Goal: Task Accomplishment & Management: Complete application form

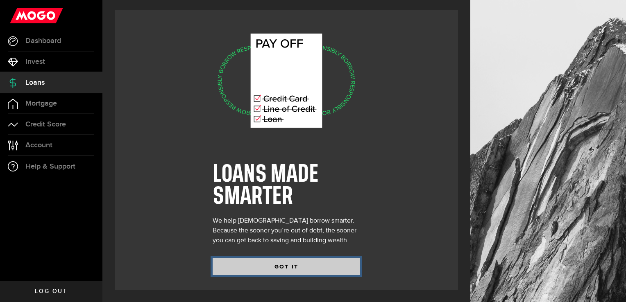
click at [239, 264] on button "GOT IT" at bounding box center [286, 266] width 147 height 17
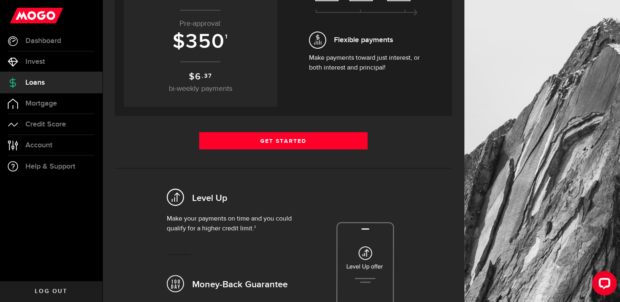
scroll to position [154, 0]
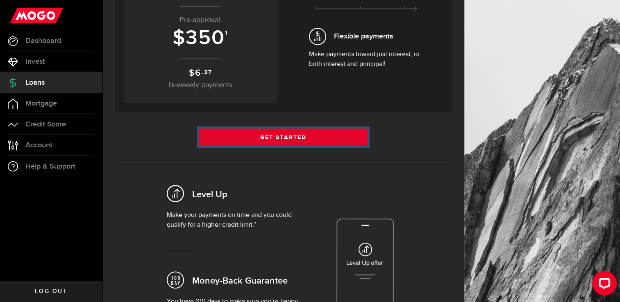
click at [299, 140] on link "Get Started" at bounding box center [283, 137] width 169 height 17
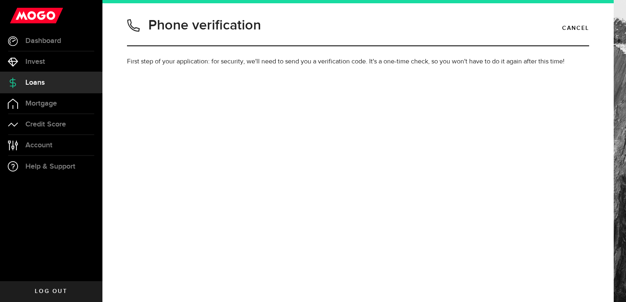
type input "2505504172"
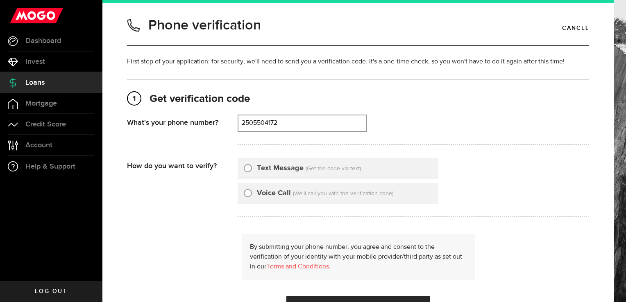
click at [249, 168] on input "Text Message" at bounding box center [248, 167] width 8 height 8
radio input "true"
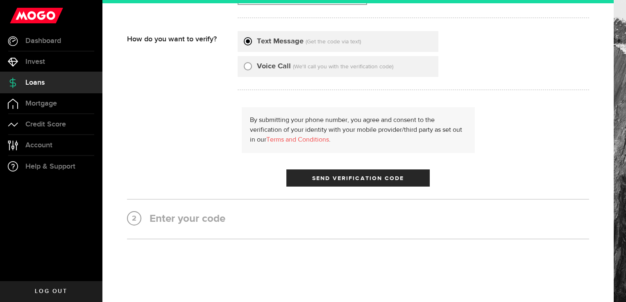
scroll to position [129, 0]
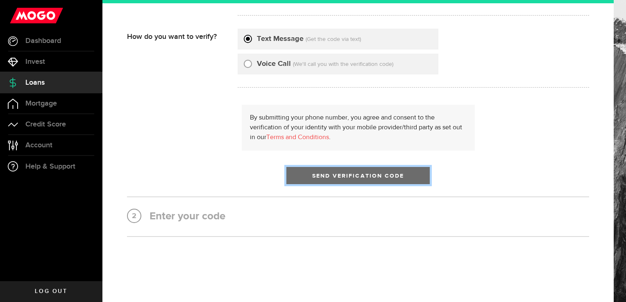
click at [310, 169] on button "Send Verification Code" at bounding box center [357, 175] width 143 height 17
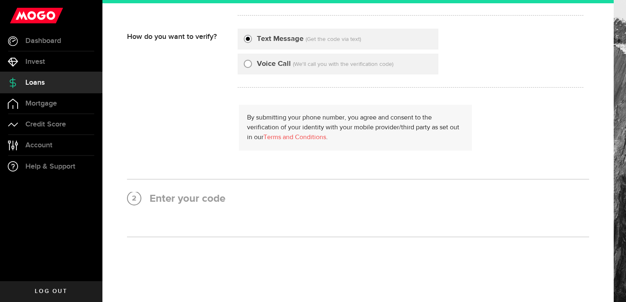
scroll to position [0, 0]
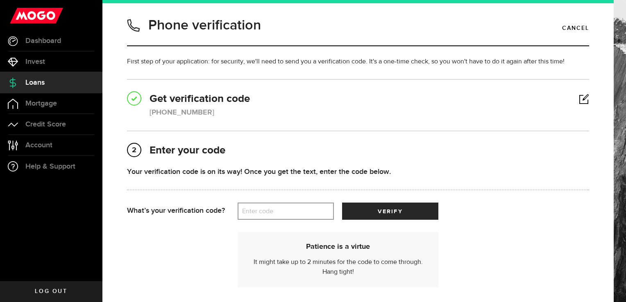
click at [283, 217] on label "Enter code" at bounding box center [286, 211] width 96 height 17
click at [283, 217] on input "Enter code" at bounding box center [286, 211] width 96 height 17
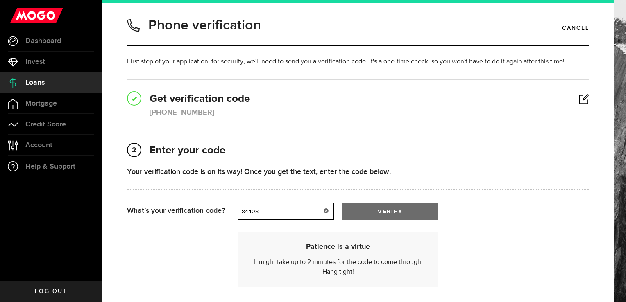
type input "84408"
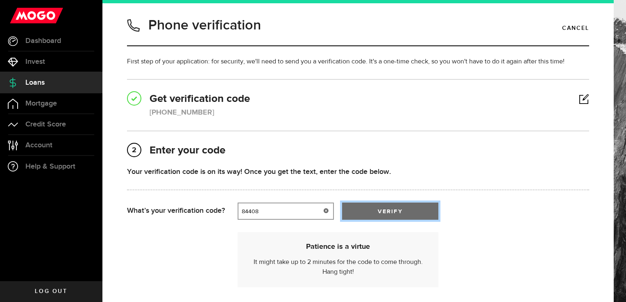
click at [384, 209] on span "verify" at bounding box center [390, 212] width 25 height 6
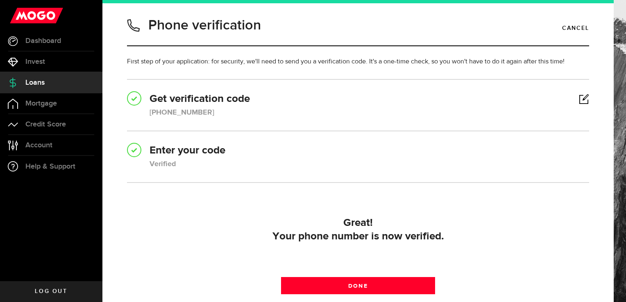
scroll to position [76, 0]
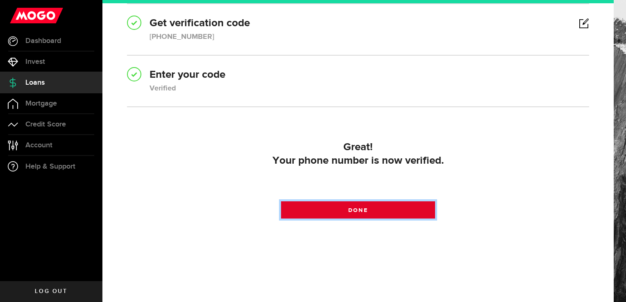
click at [348, 208] on span "Done" at bounding box center [357, 211] width 19 height 6
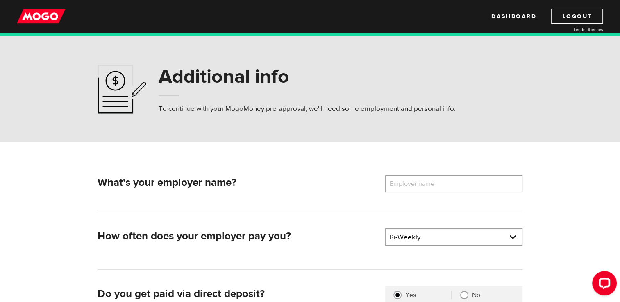
click at [449, 186] on label "Employer name" at bounding box center [418, 183] width 66 height 17
click at [449, 186] on input "Employer name" at bounding box center [453, 183] width 137 height 17
click at [450, 186] on input "Kelowna golf & counrty club" at bounding box center [453, 183] width 137 height 17
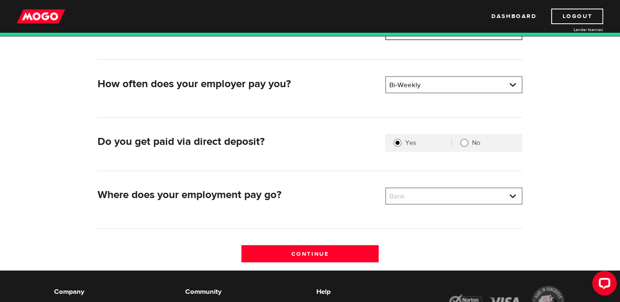
scroll to position [153, 0]
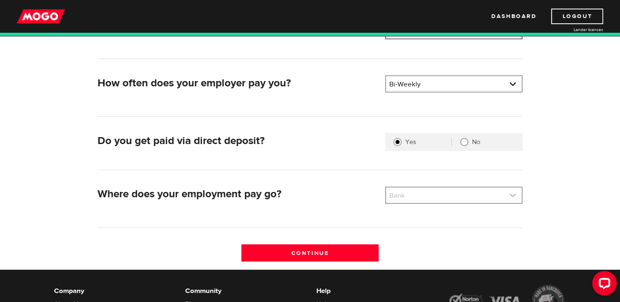
type input "Kelowna golf & country club"
click at [457, 201] on link at bounding box center [454, 196] width 136 height 16
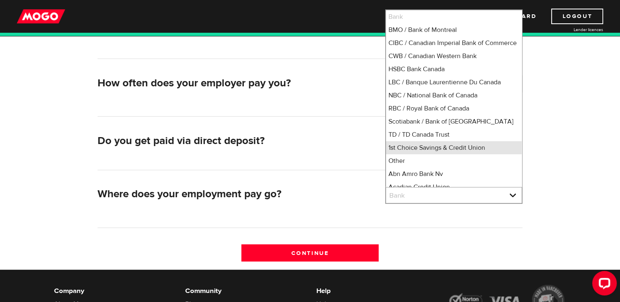
scroll to position [3, 0]
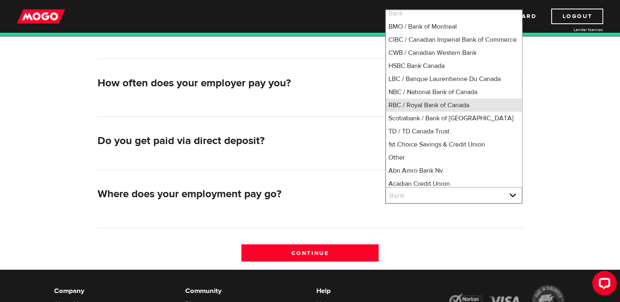
click at [449, 112] on li "RBC / Royal Bank of Canada" at bounding box center [454, 105] width 136 height 13
select select "8"
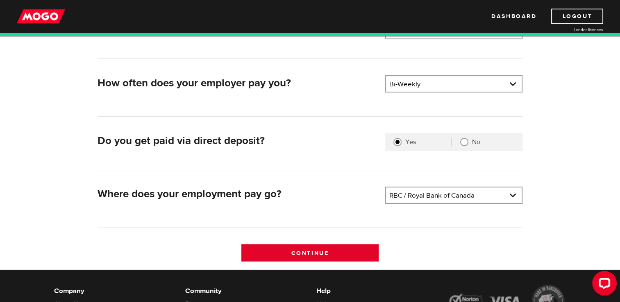
click at [332, 249] on input "Continue" at bounding box center [309, 253] width 137 height 17
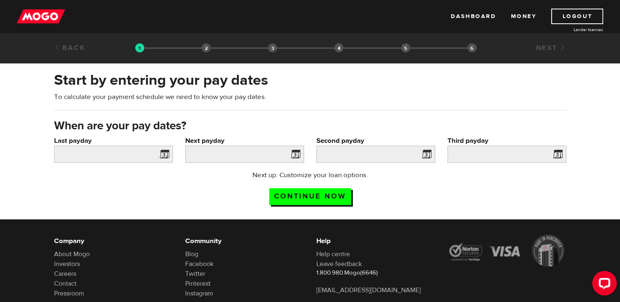
click at [164, 159] on span at bounding box center [162, 155] width 12 height 13
click at [162, 154] on span at bounding box center [162, 155] width 12 height 13
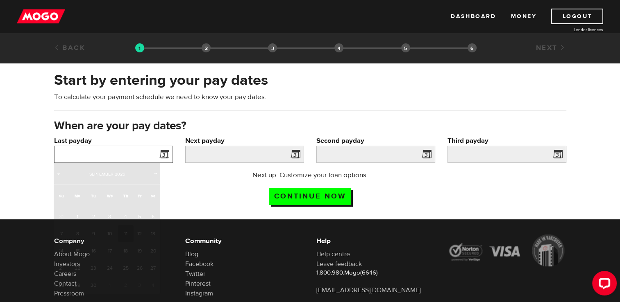
click at [100, 152] on input "Last payday" at bounding box center [113, 154] width 119 height 17
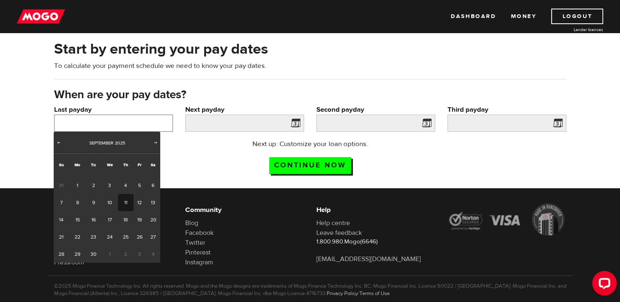
scroll to position [34, 0]
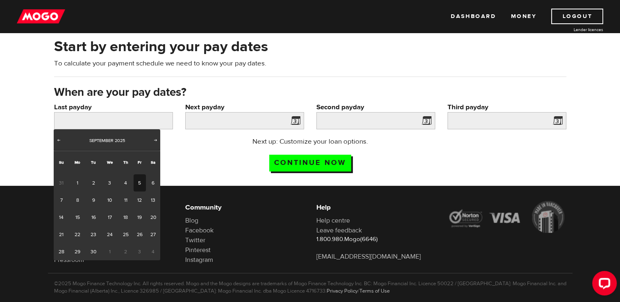
click at [139, 183] on link "5" at bounding box center [140, 182] width 13 height 17
type input "2025/09/05"
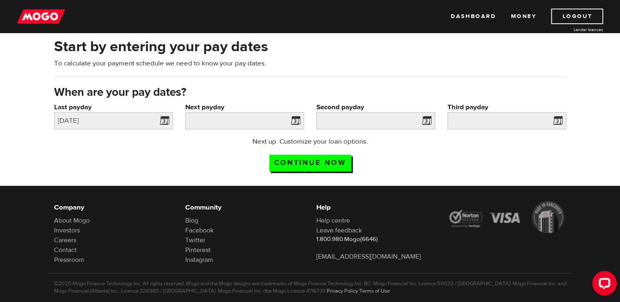
click at [294, 119] on span at bounding box center [294, 122] width 12 height 13
click at [265, 119] on input "Next payday" at bounding box center [244, 120] width 119 height 17
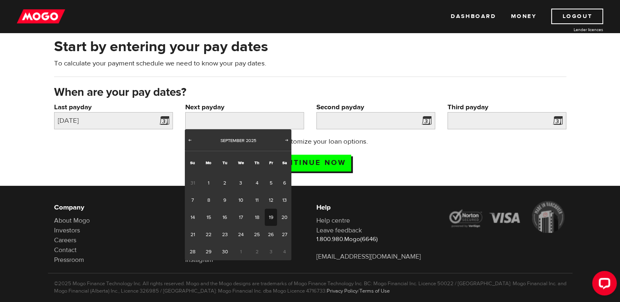
click at [267, 216] on link "19" at bounding box center [271, 217] width 13 height 17
type input "2025/09/19"
type input "2025/10/3"
type input "2025/10/17"
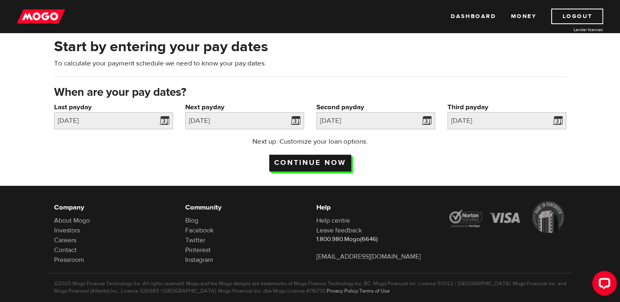
click at [336, 167] on input "Continue now" at bounding box center [310, 163] width 82 height 17
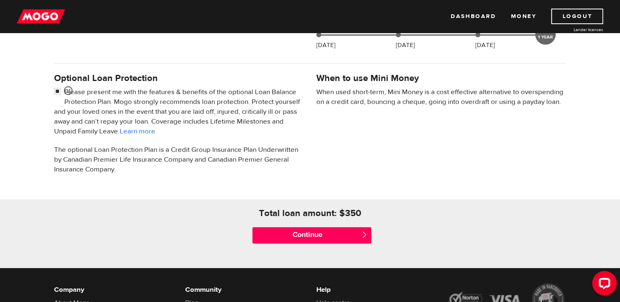
scroll to position [242, 0]
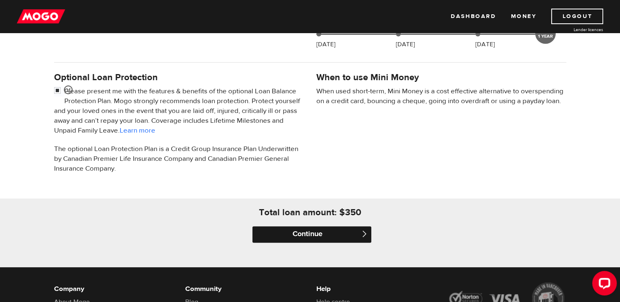
click at [313, 236] on input "Continue" at bounding box center [311, 234] width 119 height 16
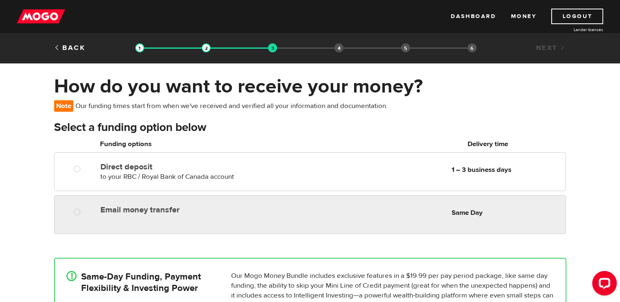
radio input "true"
click at [208, 214] on label "Email money transfer" at bounding box center [194, 210] width 188 height 10
click at [84, 214] on input "Email money transfer" at bounding box center [79, 213] width 10 height 10
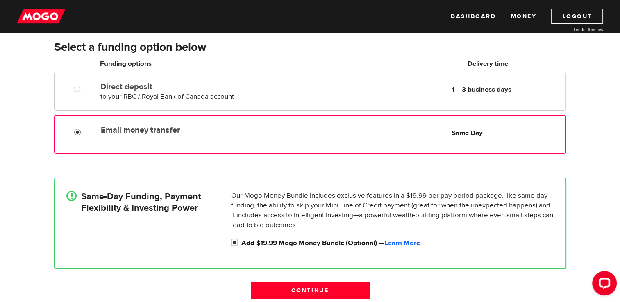
scroll to position [84, 0]
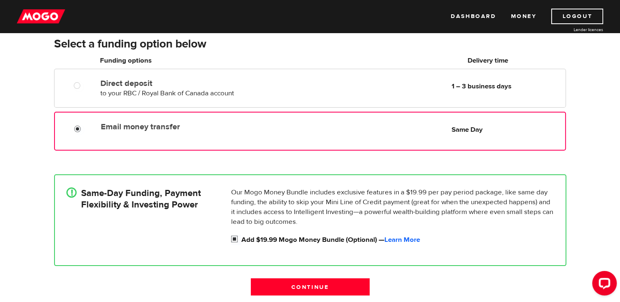
click at [234, 239] on input "Add $19.99 Mogo Money Bundle (Optional) — Learn More" at bounding box center [236, 240] width 10 height 10
checkbox input "false"
radio input "false"
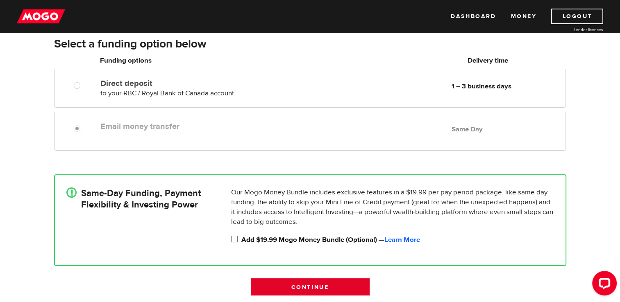
click at [298, 283] on input "Continue" at bounding box center [310, 287] width 119 height 17
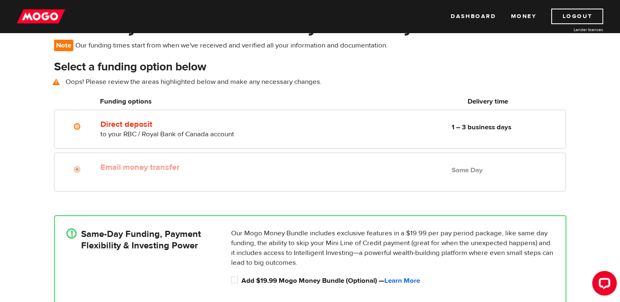
scroll to position [59, 0]
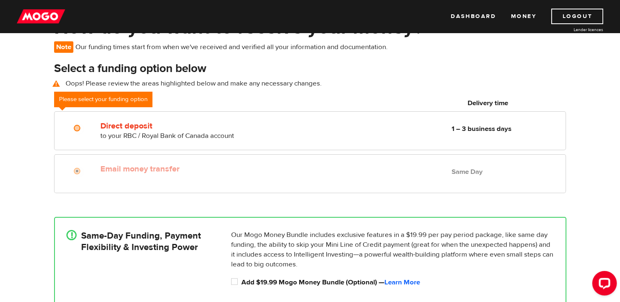
click at [125, 178] on div "Email money transfer Delivery in Same Day Same Day" at bounding box center [309, 173] width 511 height 39
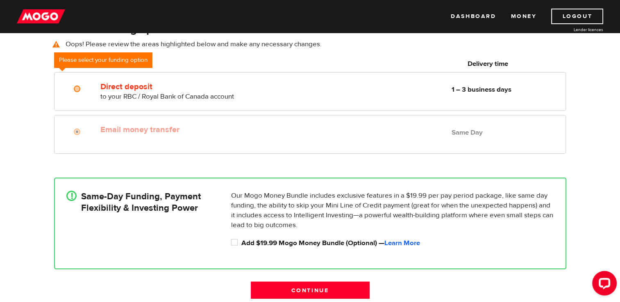
scroll to position [98, 0]
click at [234, 241] on input "Add $19.99 Mogo Money Bundle (Optional) — Learn More" at bounding box center [236, 243] width 10 height 10
checkbox input "true"
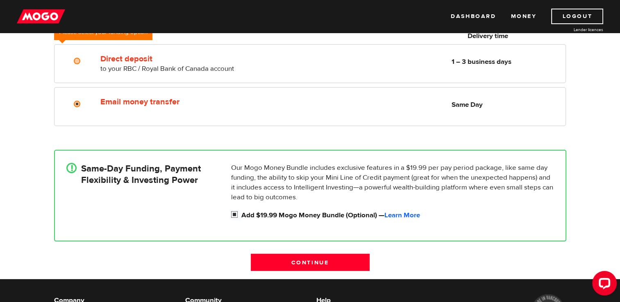
scroll to position [136, 0]
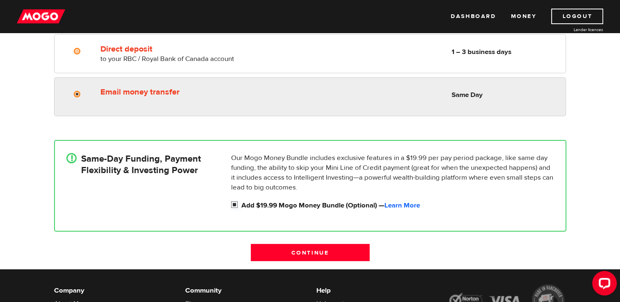
radio input "true"
click at [172, 94] on label "Email money transfer" at bounding box center [194, 92] width 188 height 10
click at [84, 94] on input "Email money transfer" at bounding box center [79, 95] width 10 height 10
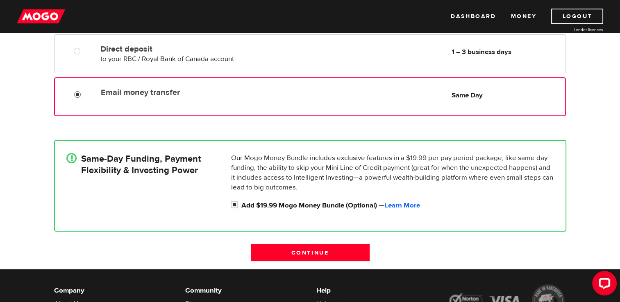
click at [172, 94] on label "Email money transfer" at bounding box center [195, 93] width 188 height 10
click at [84, 94] on input "Email money transfer" at bounding box center [79, 96] width 10 height 10
click at [277, 250] on input "Continue" at bounding box center [310, 252] width 119 height 17
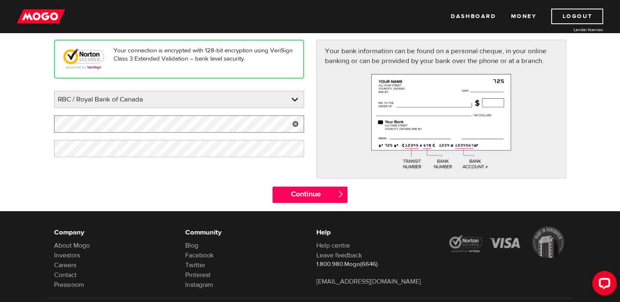
scroll to position [99, 0]
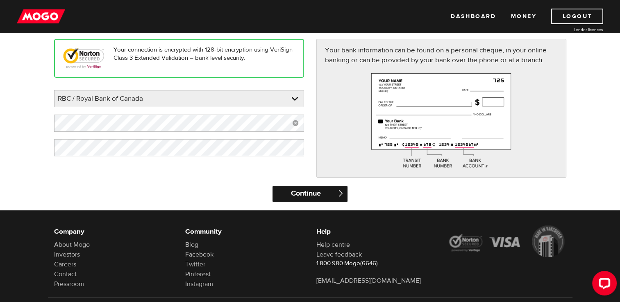
click at [334, 197] on input "Continue" at bounding box center [309, 194] width 75 height 16
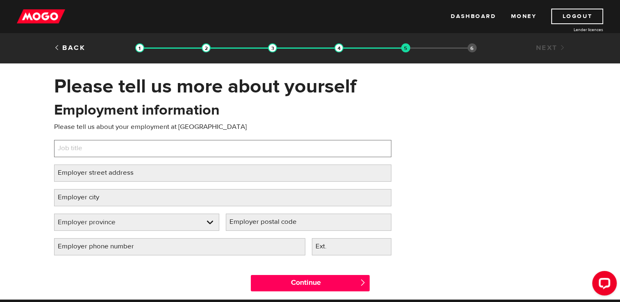
click at [204, 144] on input "Job title" at bounding box center [222, 148] width 337 height 17
type input "bartender"
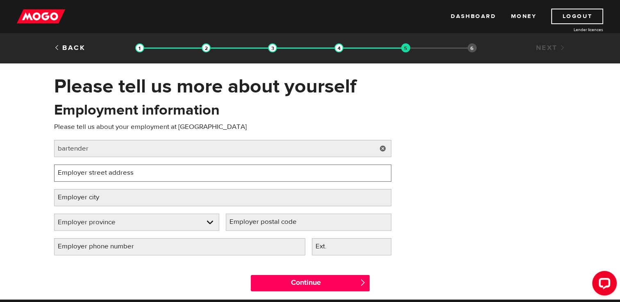
click at [190, 172] on input "Employer street address" at bounding box center [222, 173] width 337 height 17
type input "1297 glenmore drive"
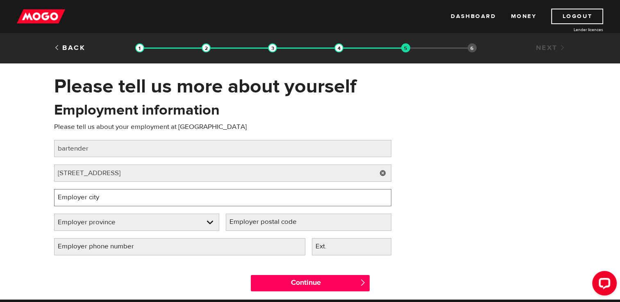
click at [209, 190] on input "Employer city" at bounding box center [222, 197] width 337 height 17
type input "Kelowna"
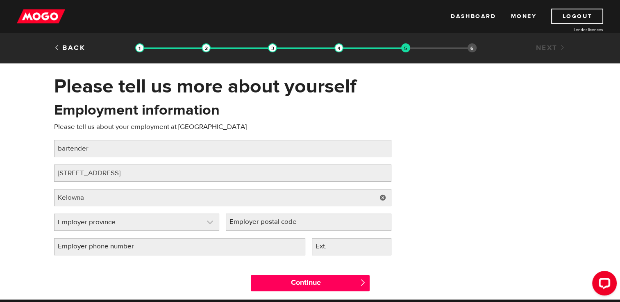
click at [199, 224] on link at bounding box center [136, 222] width 165 height 16
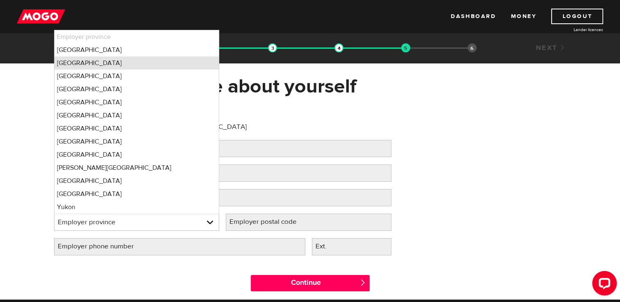
click at [112, 64] on li "British Columbia" at bounding box center [136, 63] width 165 height 13
select select "BC"
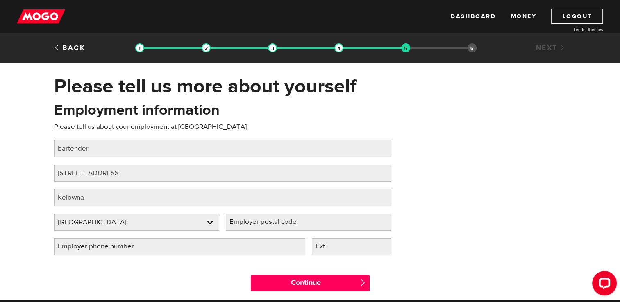
click at [265, 224] on label "Employer postal code" at bounding box center [270, 222] width 88 height 17
click at [265, 224] on input "Employer postal code" at bounding box center [308, 222] width 165 height 17
type input "v1y 4p4"
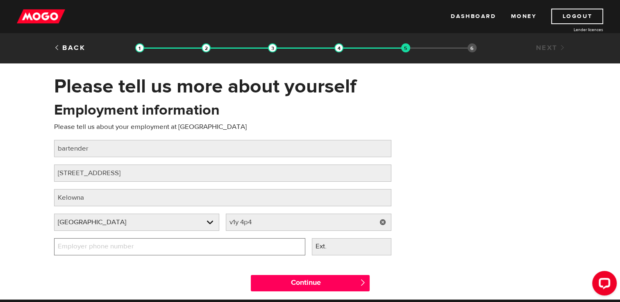
click at [204, 250] on input "Employer phone number" at bounding box center [179, 246] width 251 height 17
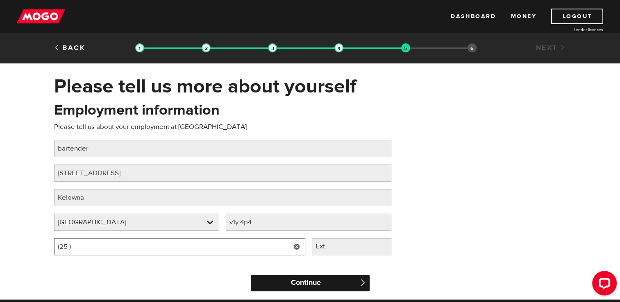
type input "(2 ) -"
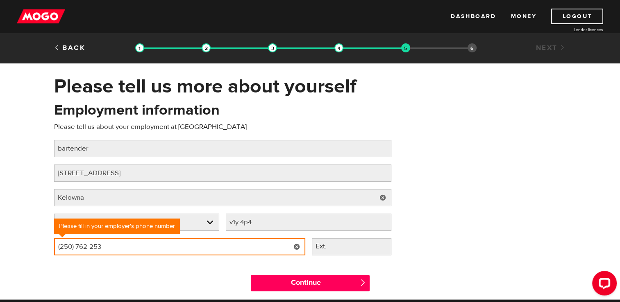
type input "(250) 762-2531"
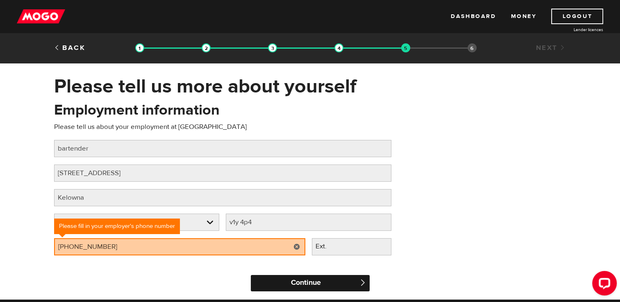
click at [300, 280] on input "Continue" at bounding box center [310, 283] width 119 height 16
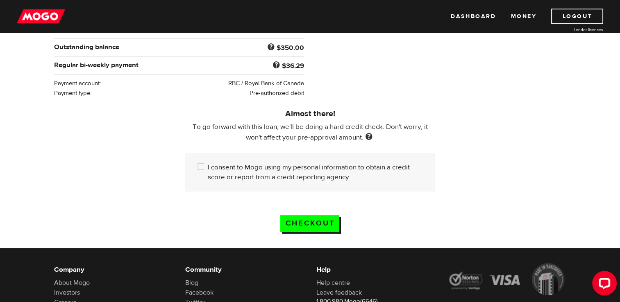
scroll to position [183, 0]
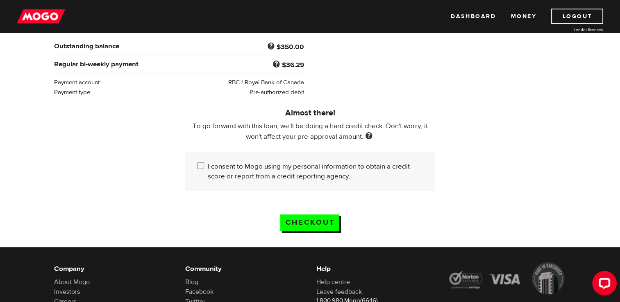
click at [283, 175] on label "I consent to Mogo using my personal information to obtain a credit score or rep…" at bounding box center [315, 172] width 215 height 20
click at [208, 172] on input "I consent to Mogo using my personal information to obtain a credit score or rep…" at bounding box center [202, 167] width 10 height 10
checkbox input "true"
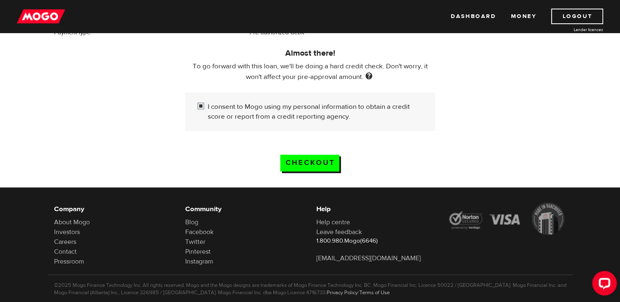
scroll to position [256, 0]
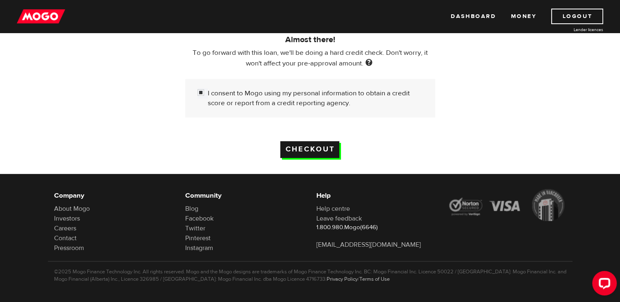
click at [303, 152] on input "Checkout" at bounding box center [309, 149] width 59 height 17
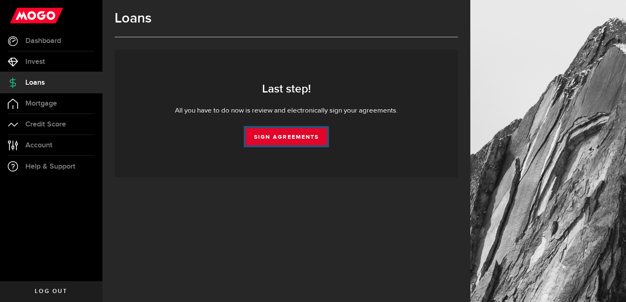
click at [284, 142] on link "Sign Agreements" at bounding box center [286, 136] width 81 height 17
click at [265, 138] on link "Sign Agreements" at bounding box center [286, 136] width 81 height 17
